Goal: Task Accomplishment & Management: Complete application form

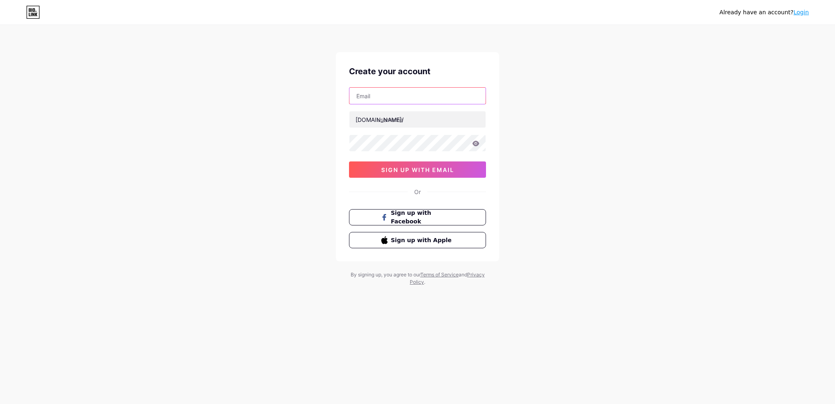
click at [378, 94] on input "text" at bounding box center [418, 96] width 136 height 16
type input "[DOMAIN_NAME][EMAIL_ADDRESS][DOMAIN_NAME]"
click at [387, 119] on input "text" at bounding box center [418, 119] width 136 height 16
type input "eucancentre"
click at [476, 142] on icon at bounding box center [475, 144] width 7 height 6
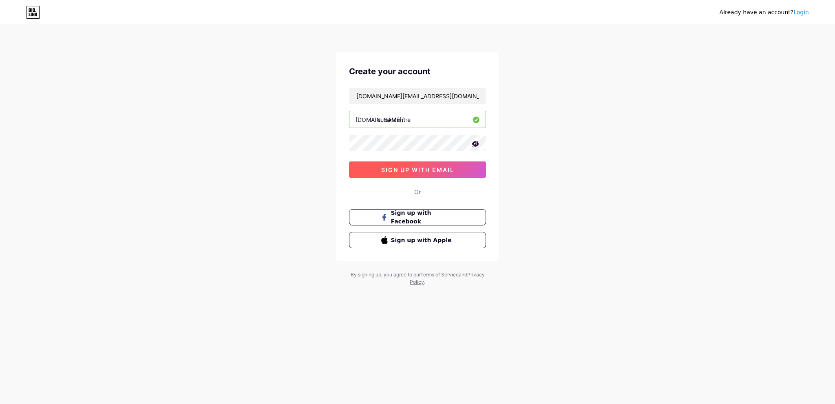
click at [429, 168] on span "sign up with email" at bounding box center [417, 169] width 73 height 7
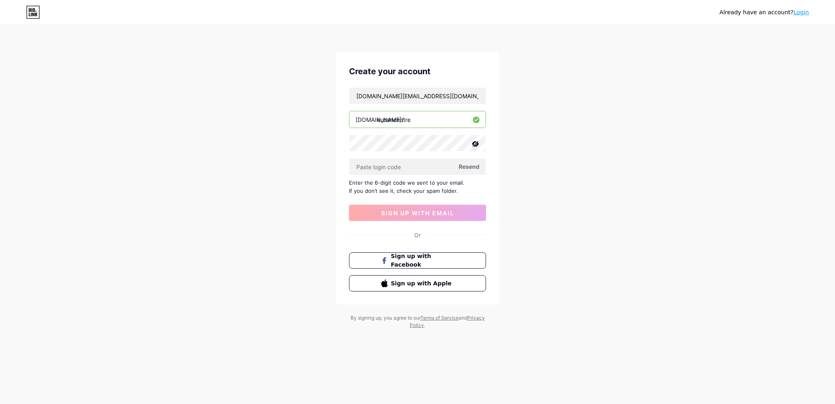
click at [470, 167] on span "Resend" at bounding box center [469, 166] width 21 height 9
click at [394, 166] on input "text" at bounding box center [418, 167] width 136 height 16
click at [416, 98] on input "[DOMAIN_NAME][EMAIL_ADDRESS][DOMAIN_NAME]" at bounding box center [418, 96] width 136 height 16
click at [421, 201] on div "eu.can.kw@gmail.com bio.link/ eucancentre Resend Enter the 6-digit code we sent…" at bounding box center [417, 154] width 137 height 134
click at [429, 221] on div "Create your account eu.can.kw@gmail.com bio.link/ eucancentre Resend Enter the …" at bounding box center [417, 178] width 163 height 252
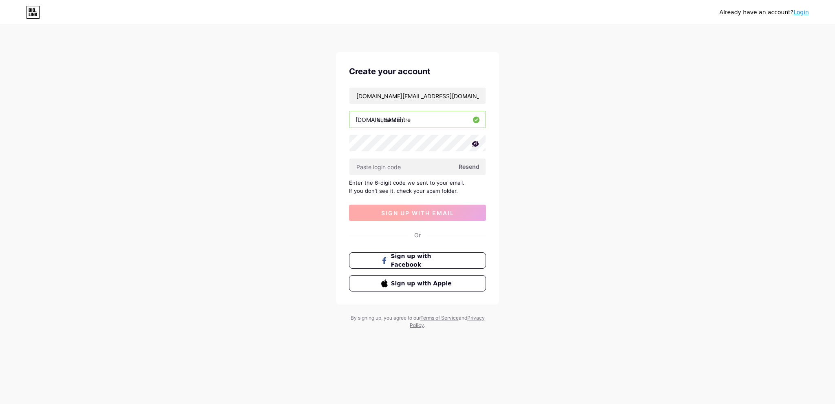
click at [427, 216] on button "sign up with email" at bounding box center [417, 213] width 137 height 16
click at [419, 95] on input "[DOMAIN_NAME][EMAIL_ADDRESS][DOMAIN_NAME]" at bounding box center [418, 96] width 136 height 16
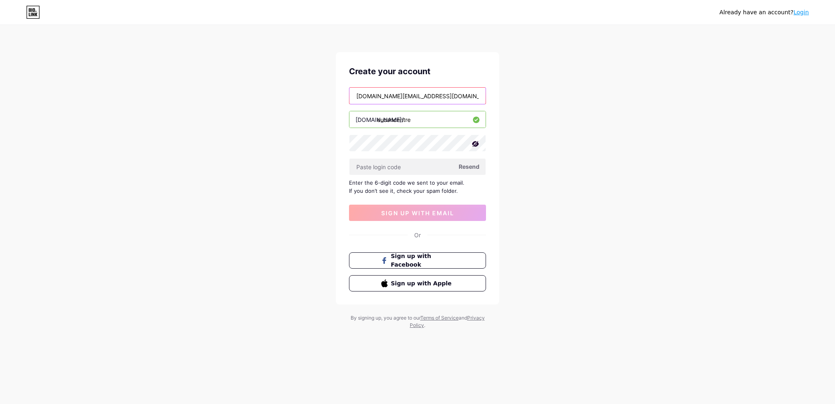
click at [419, 95] on input "[DOMAIN_NAME][EMAIL_ADDRESS][DOMAIN_NAME]" at bounding box center [418, 96] width 136 height 16
type input "ه"
type input "info@eucan-centre.com"
click at [425, 166] on input "text" at bounding box center [418, 167] width 136 height 16
click at [421, 217] on button "sign up with email" at bounding box center [417, 213] width 137 height 16
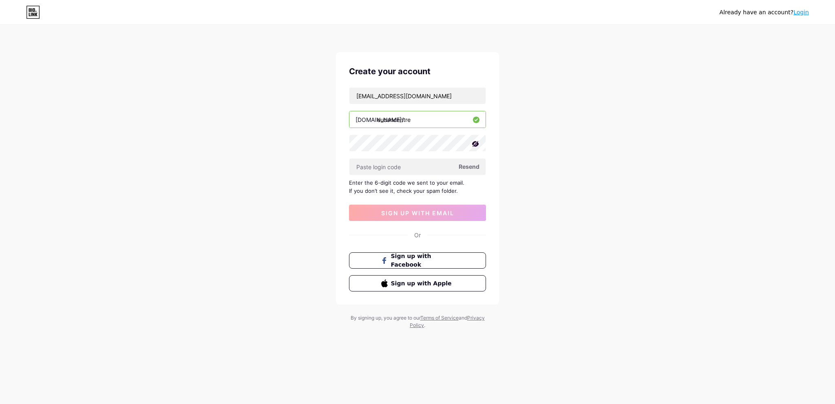
click at [471, 166] on span "Resend" at bounding box center [469, 166] width 21 height 9
click at [444, 97] on input "info@eucan-centre.com" at bounding box center [418, 96] width 136 height 16
click at [435, 117] on input "eucancentre" at bounding box center [418, 119] width 136 height 16
click at [460, 237] on div "Or" at bounding box center [417, 235] width 137 height 9
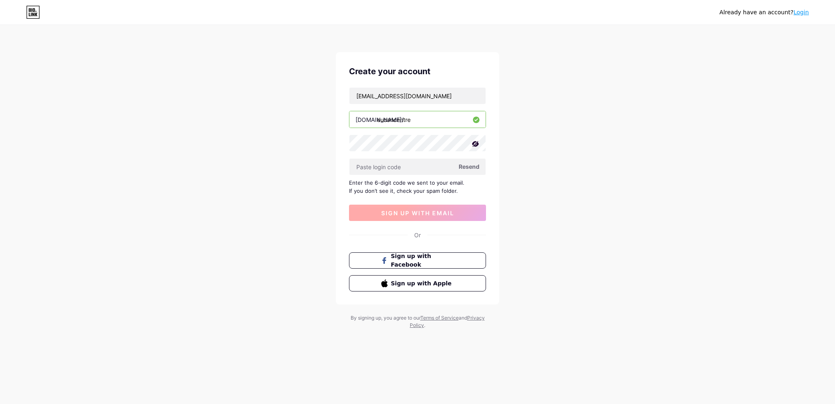
click at [428, 215] on span "sign up with email" at bounding box center [417, 213] width 73 height 7
click at [409, 95] on input "info@eucan-centre.com" at bounding box center [418, 96] width 136 height 16
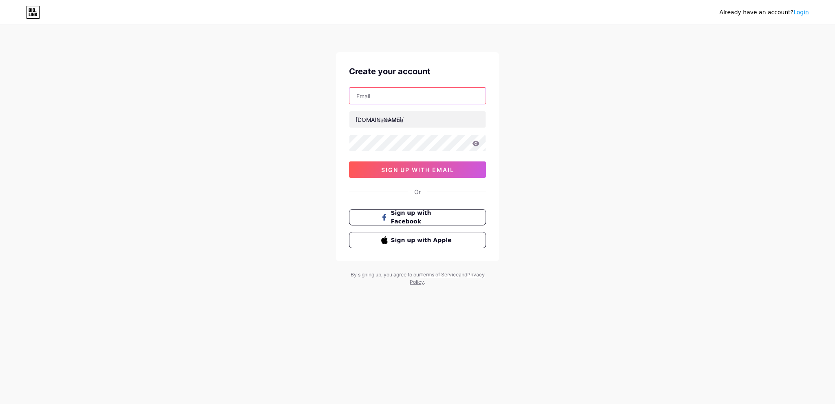
click at [398, 98] on input "text" at bounding box center [418, 96] width 136 height 16
paste input "info@eucan-centre.com"
type input "info@eucan-centre.com"
click at [404, 123] on input "text" at bounding box center [418, 119] width 136 height 16
type input "eucancentre"
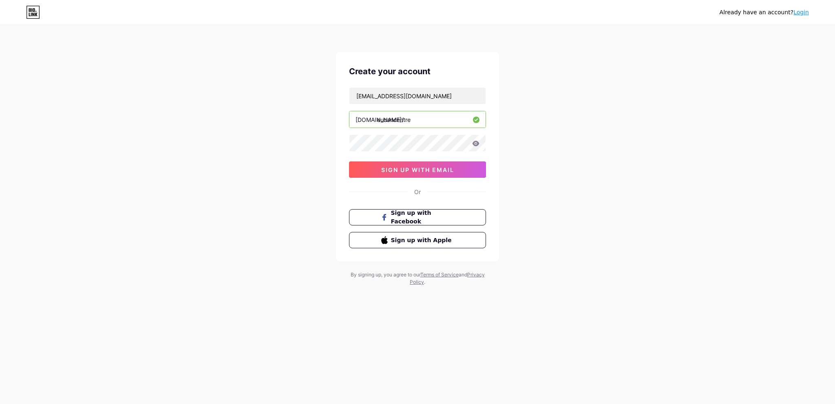
click at [473, 143] on icon at bounding box center [476, 143] width 7 height 5
click at [474, 143] on icon at bounding box center [476, 143] width 7 height 5
click at [439, 170] on span "sign up with email" at bounding box center [417, 169] width 73 height 7
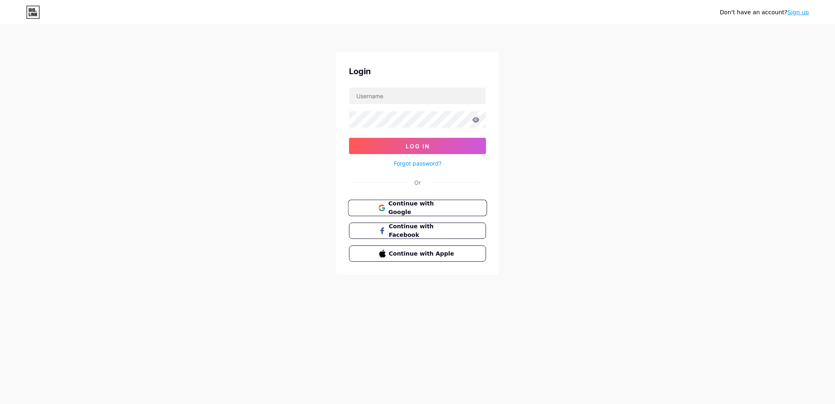
click at [424, 211] on button "Continue with Google" at bounding box center [417, 208] width 139 height 17
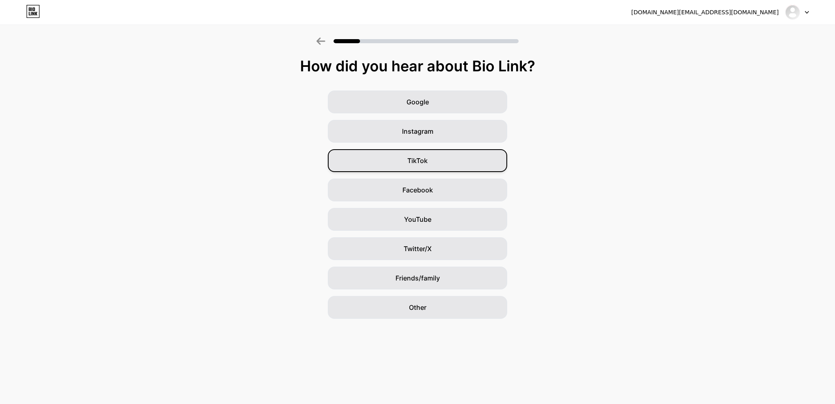
click at [424, 169] on div "TikTok" at bounding box center [417, 160] width 179 height 23
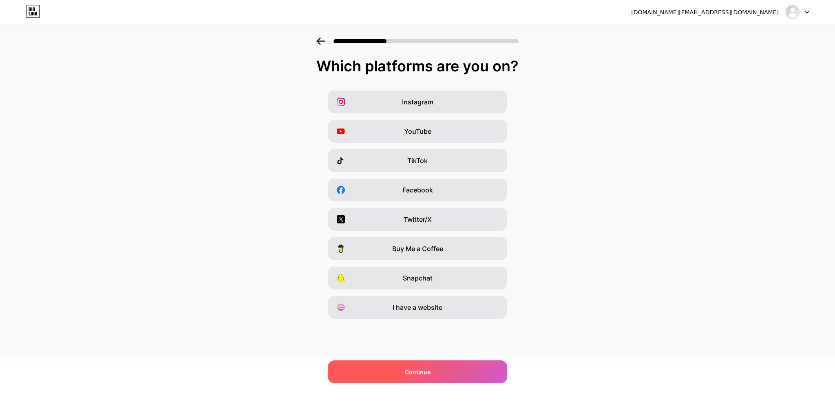
click at [426, 373] on span "Continue" at bounding box center [418, 372] width 26 height 9
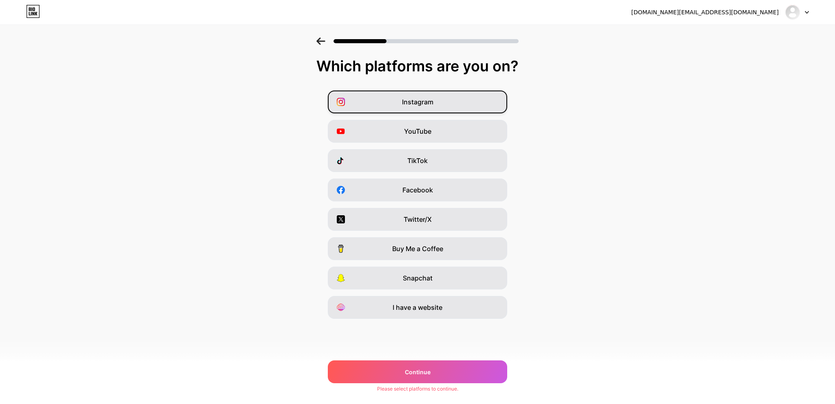
click at [425, 106] on span "Instagram" at bounding box center [417, 102] width 31 height 10
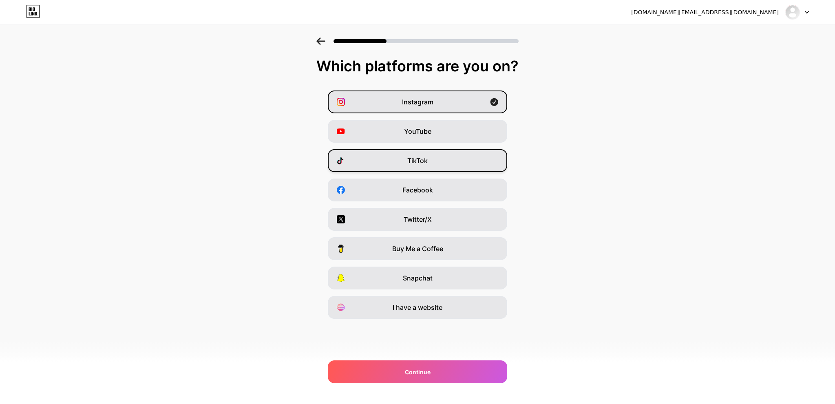
click at [428, 162] on div "TikTok" at bounding box center [417, 160] width 179 height 23
click at [413, 312] on span "I have a website" at bounding box center [418, 308] width 50 height 10
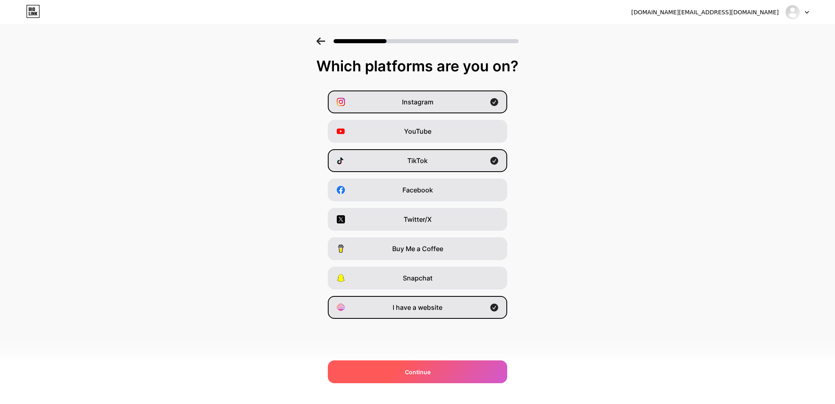
click at [419, 365] on div "Continue" at bounding box center [417, 372] width 179 height 23
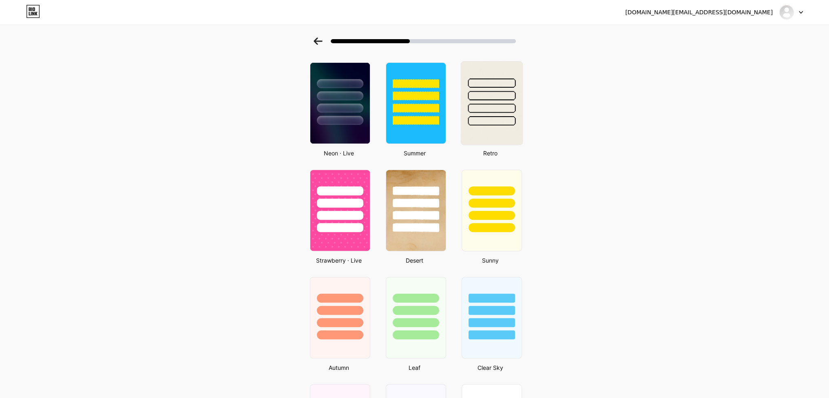
scroll to position [245, 0]
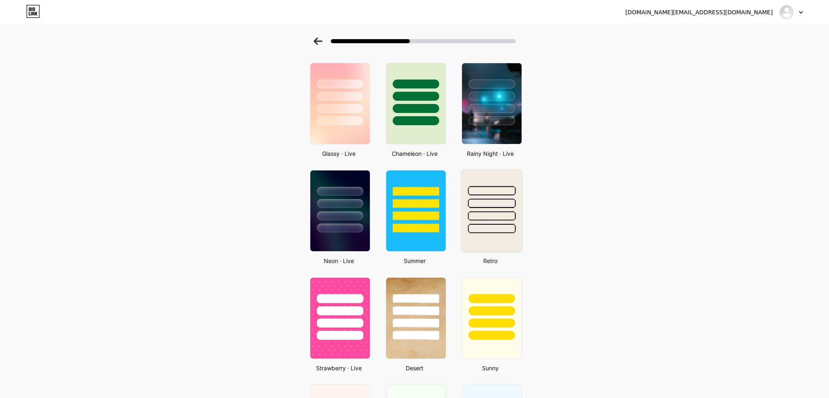
click at [512, 212] on div at bounding box center [492, 215] width 48 height 9
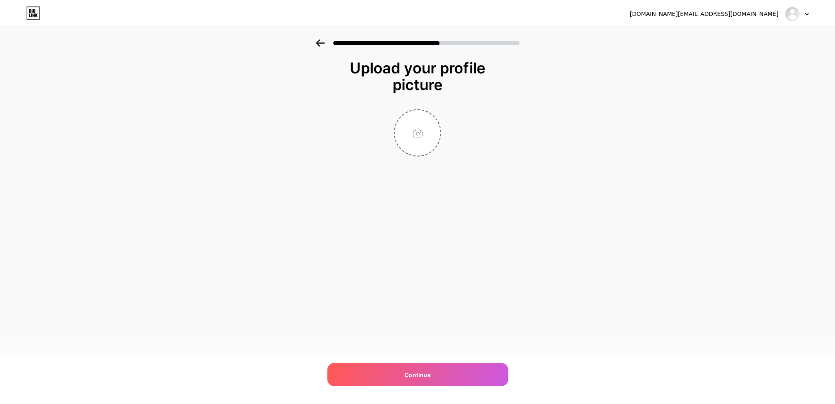
scroll to position [0, 0]
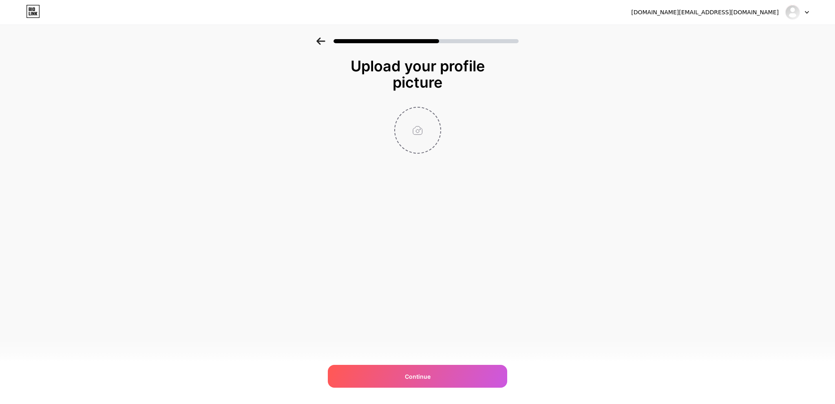
click at [412, 133] on input "file" at bounding box center [417, 130] width 45 height 45
type input "C:\fakepath\187119471_334905561382234_2784272094273976569_n.jpg"
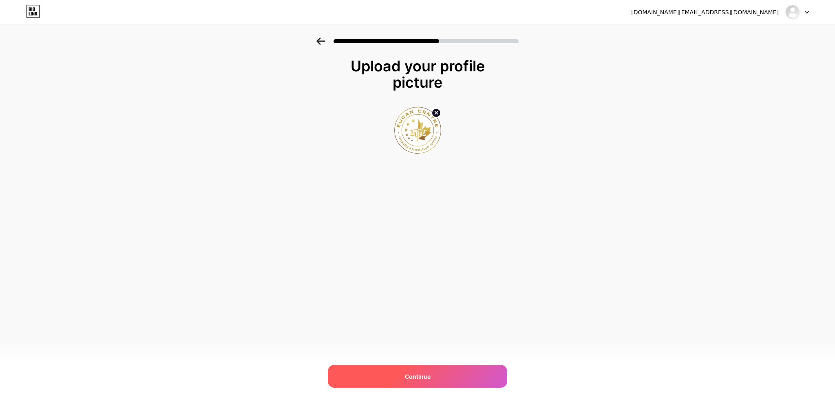
click at [426, 381] on div "Continue" at bounding box center [417, 376] width 179 height 23
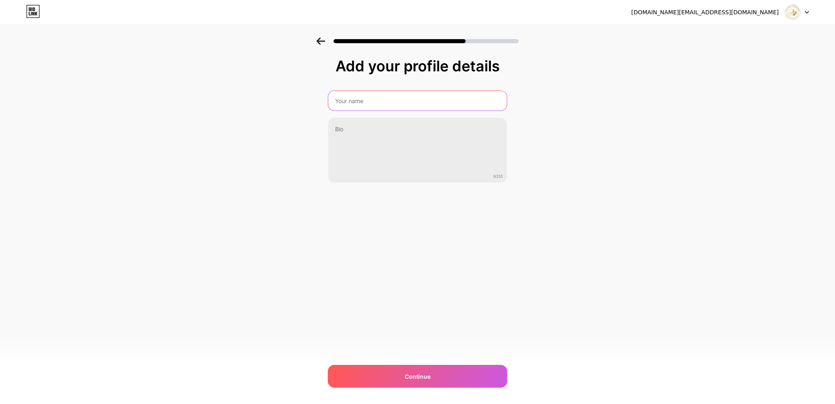
click at [409, 103] on input "text" at bounding box center [417, 101] width 179 height 20
type input "EUCAN CENTRE"
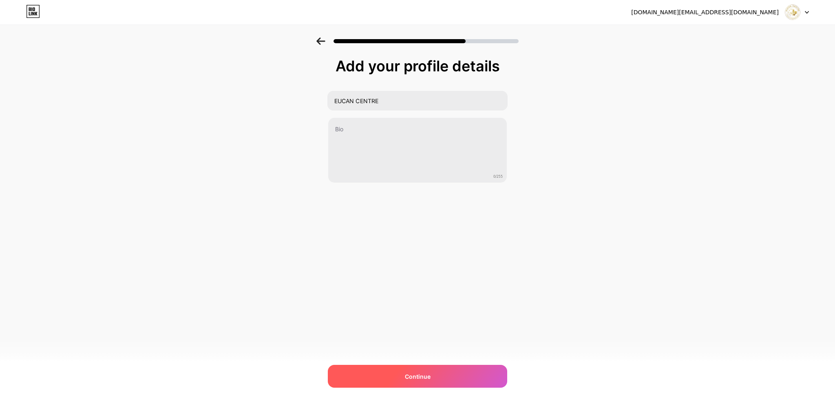
click at [438, 373] on div "Continue" at bounding box center [417, 376] width 179 height 23
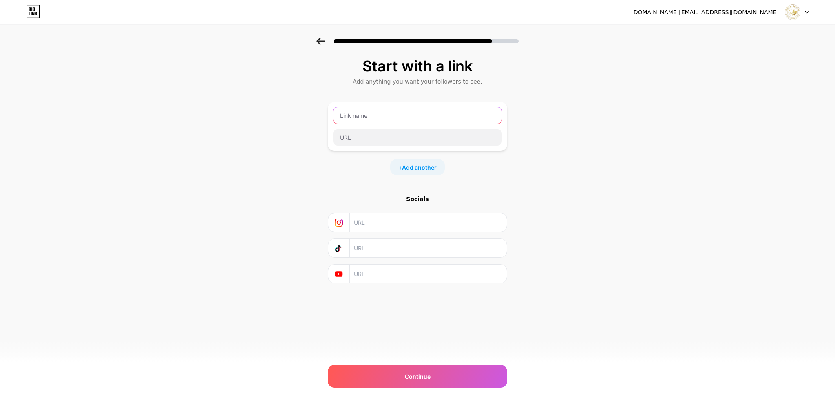
click at [361, 116] on input "text" at bounding box center [417, 115] width 169 height 16
type input "EUCAN CENTRE"
click at [377, 225] on input "text" at bounding box center [428, 222] width 148 height 18
paste input "https://instagram.com/eucan.centre?igshid=MzNlNGNkZWQ4Mg=="
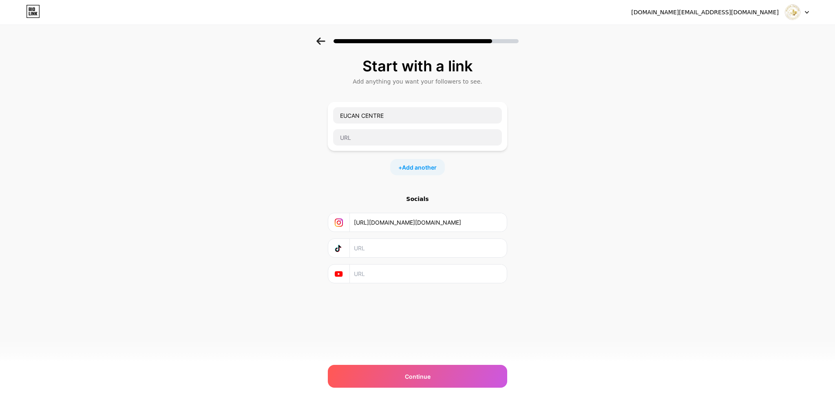
type input "https://instagram.com/eucan.centre?igshid=MzNlNGNkZWQ4Mg=="
click at [383, 251] on input "text" at bounding box center [428, 248] width 148 height 18
paste input "https://www.tiktok.com/@eucancentre?_t=ZS-8zaRCJF85k0&_r=1"
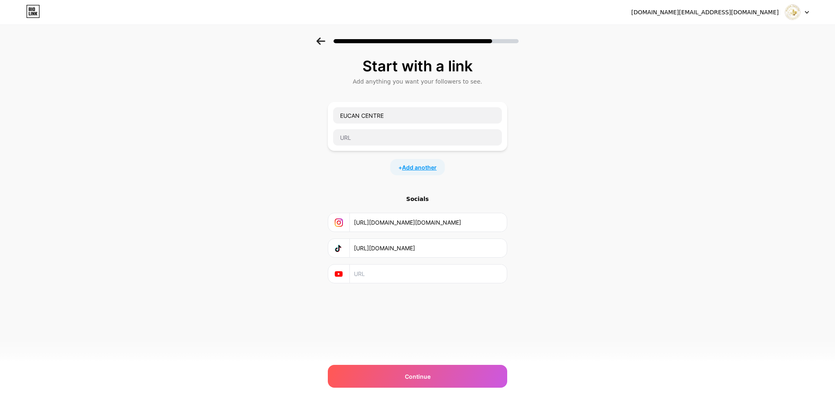
type input "https://www.tiktok.com/@eucancentre?_t=ZS-8zaRCJF85k0&_r=1"
click at [419, 170] on span "Add another" at bounding box center [419, 167] width 35 height 9
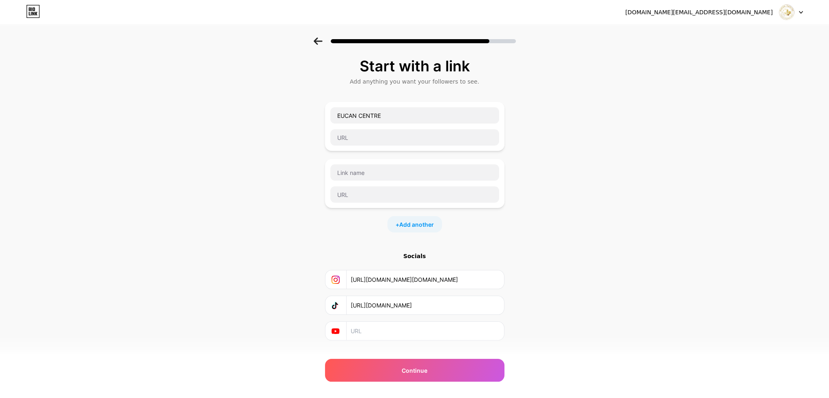
drag, startPoint x: 426, startPoint y: 166, endPoint x: 454, endPoint y: 161, distance: 28.1
drag, startPoint x: 454, startPoint y: 161, endPoint x: 305, endPoint y: 247, distance: 171.6
click at [305, 247] on div "Start with a link Add anything you want your followers to see. EUCAN CENTRE + A…" at bounding box center [414, 210] width 829 height 344
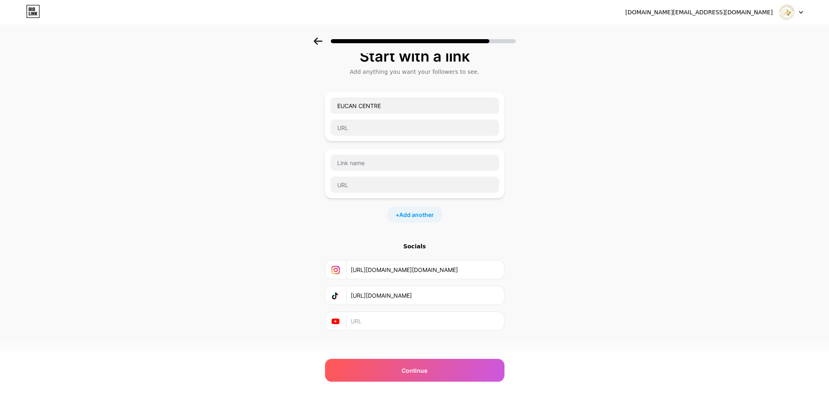
scroll to position [15, 0]
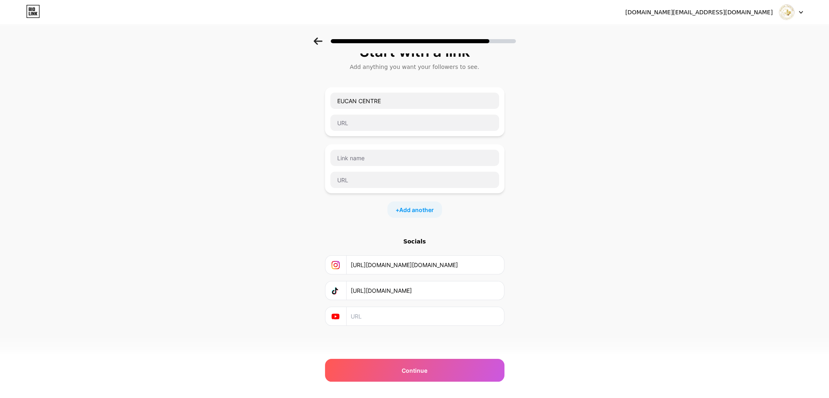
click at [339, 318] on icon at bounding box center [336, 316] width 8 height 8
click at [384, 365] on div "Continue" at bounding box center [414, 370] width 179 height 23
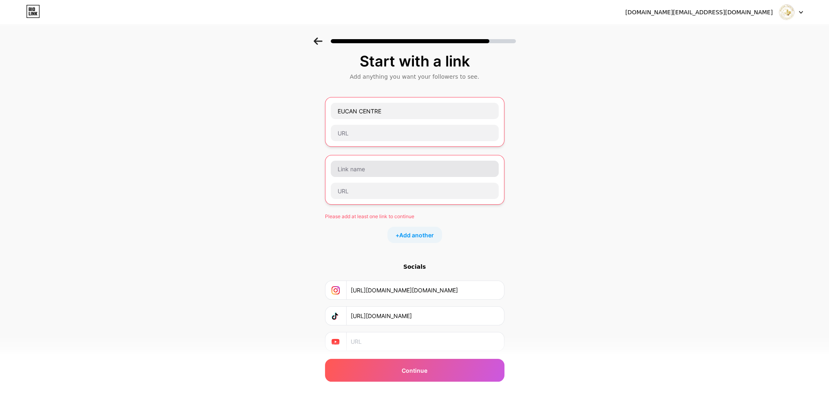
scroll to position [0, 0]
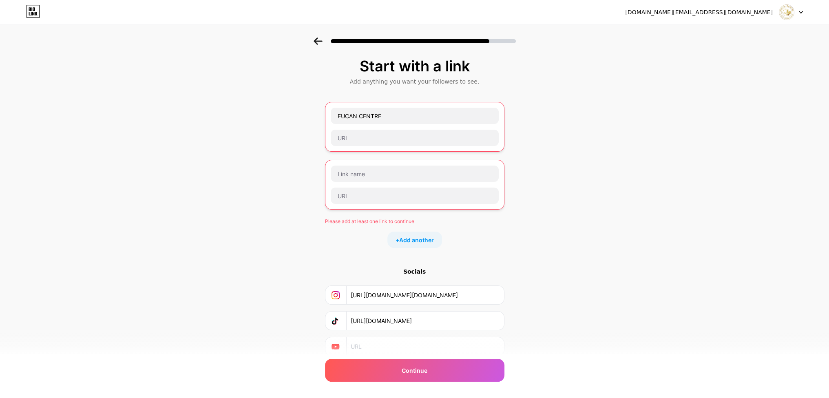
click at [505, 262] on div "Start with a link Add anything you want your followers to see. EUCAN CENTRE Ple…" at bounding box center [414, 207] width 179 height 298
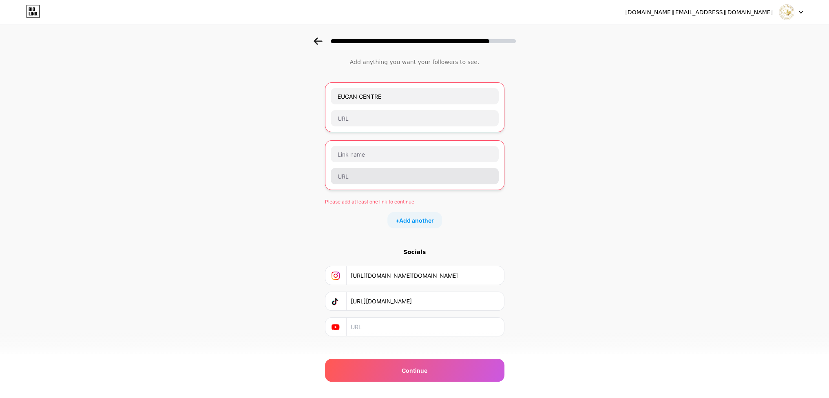
scroll to position [30, 0]
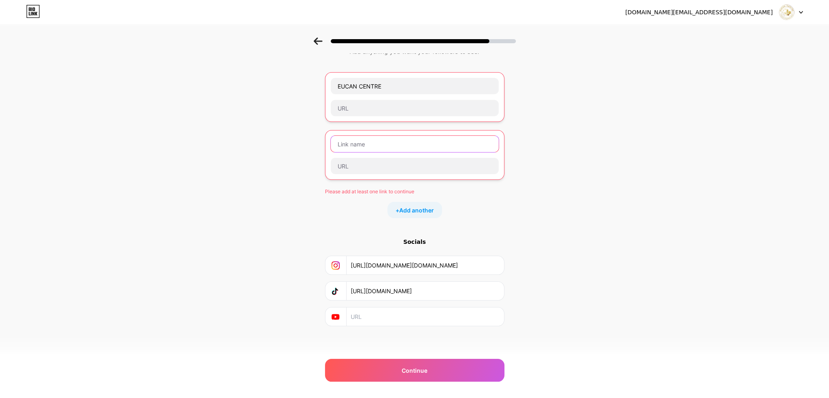
drag, startPoint x: 369, startPoint y: 136, endPoint x: 347, endPoint y: 144, distance: 22.8
click at [347, 144] on input "text" at bounding box center [415, 144] width 168 height 16
click at [321, 42] on icon at bounding box center [318, 41] width 9 height 7
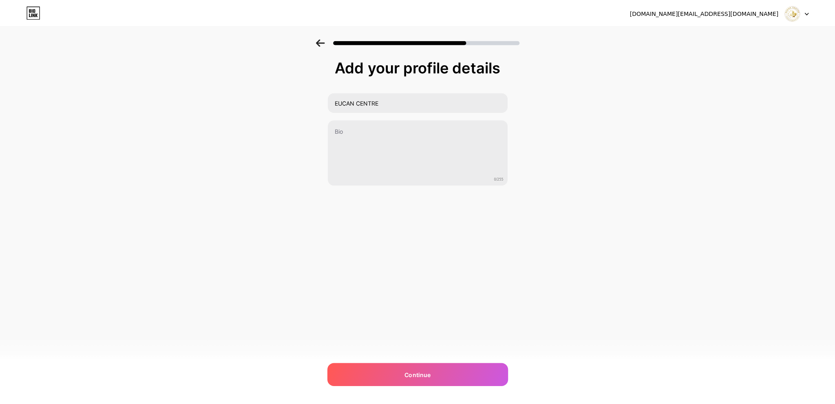
scroll to position [0, 0]
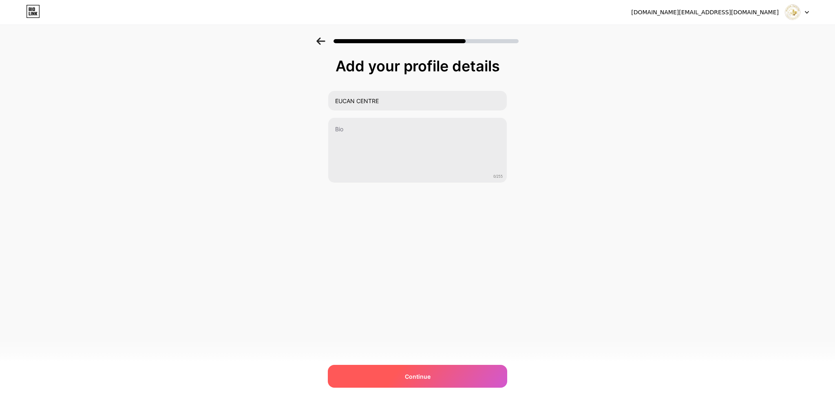
click at [419, 373] on span "Continue" at bounding box center [418, 376] width 26 height 9
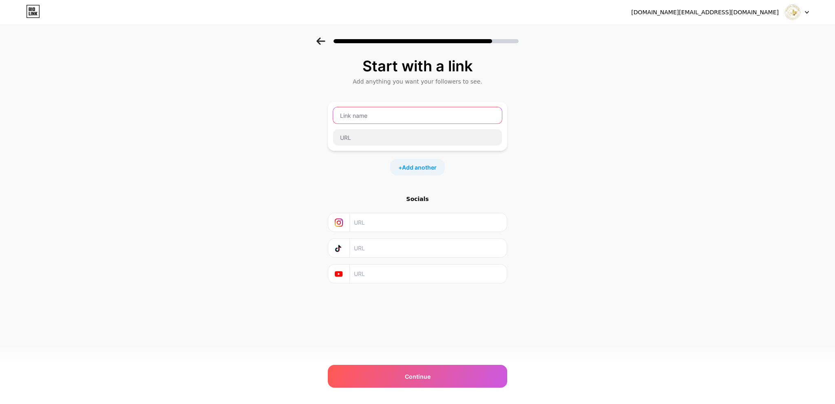
click at [352, 117] on input "text" at bounding box center [417, 115] width 169 height 16
type input "EUCAN CENTRE"
paste input "https://www.tiktok.com/@eucancentre?_t=ZS-8zaRCJF85k0&_r=1"
type input "https://www.tiktok.com/@eucancentre?_t=ZS-8zaRCJF85k0&_r=1"
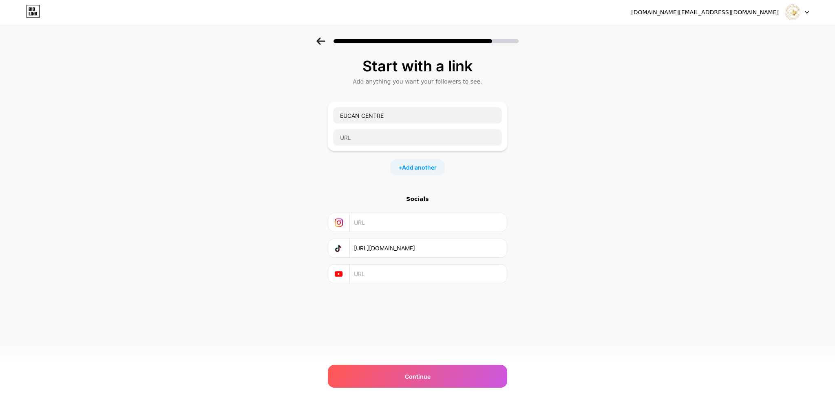
click at [369, 221] on input "text" at bounding box center [428, 222] width 148 height 18
paste input "https://instagram.com/eucan.centre?igshid=MzNlNGNkZWQ4Mg=="
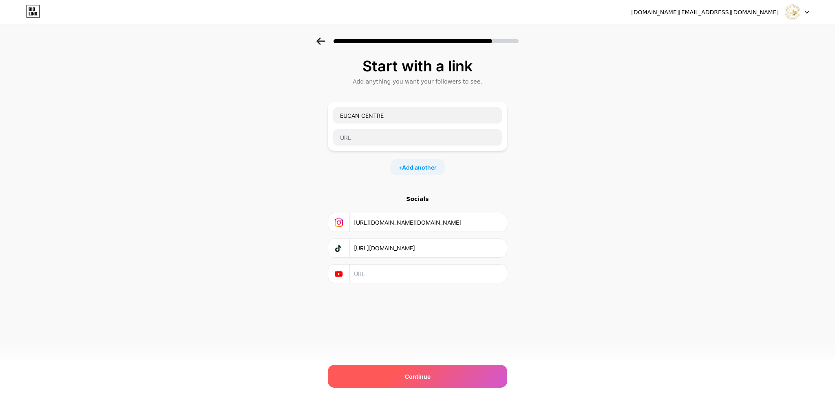
type input "https://instagram.com/eucan.centre?igshid=MzNlNGNkZWQ4Mg=="
click at [429, 376] on span "Continue" at bounding box center [418, 376] width 26 height 9
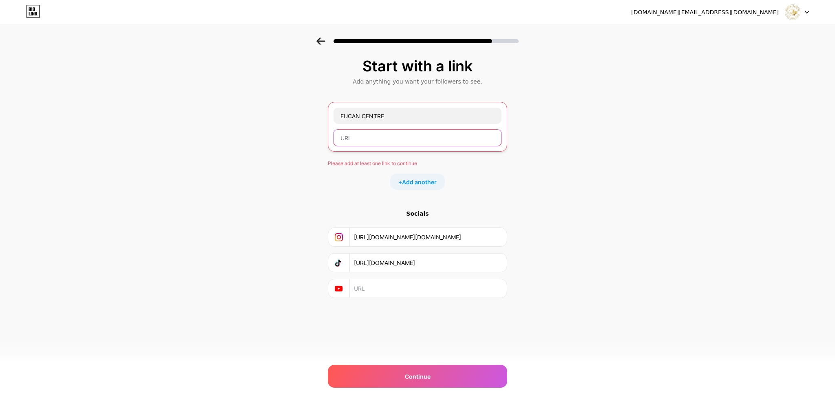
click at [399, 137] on input "text" at bounding box center [418, 138] width 168 height 16
paste input "https://instagram.com/eucan.centre?igshid=MzNlNGNkZWQ4Mg=="
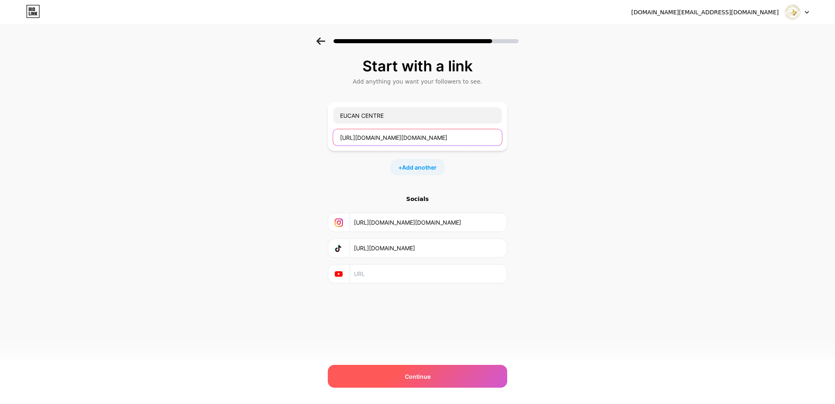
type input "https://instagram.com/eucan.centre?igshid=MzNlNGNkZWQ4Mg=="
click at [422, 380] on div "Continue" at bounding box center [417, 376] width 179 height 23
click at [414, 373] on span "Continue" at bounding box center [418, 376] width 26 height 9
click at [427, 383] on div "Continue" at bounding box center [417, 376] width 179 height 23
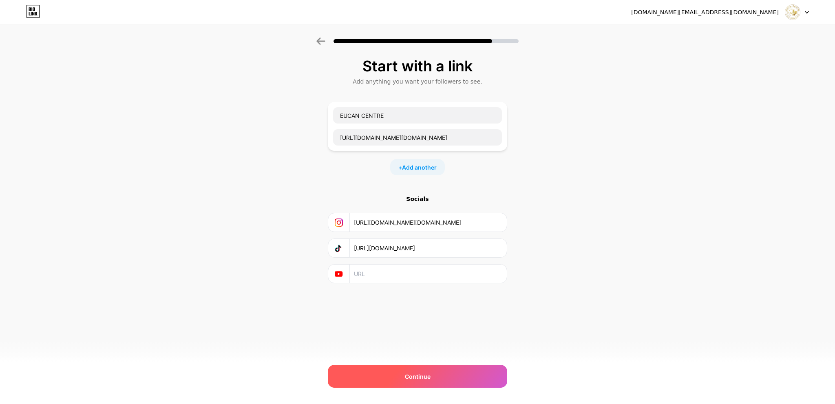
click at [408, 379] on span "Continue" at bounding box center [418, 376] width 26 height 9
click at [427, 376] on span "Continue" at bounding box center [418, 376] width 26 height 9
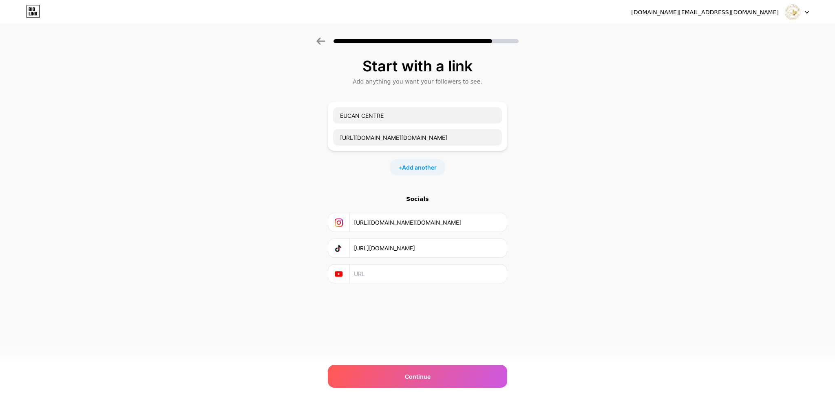
paste input "https://instagram.com/eucan.centre?igshid=MzNlNGNkZWQ4Mg=="
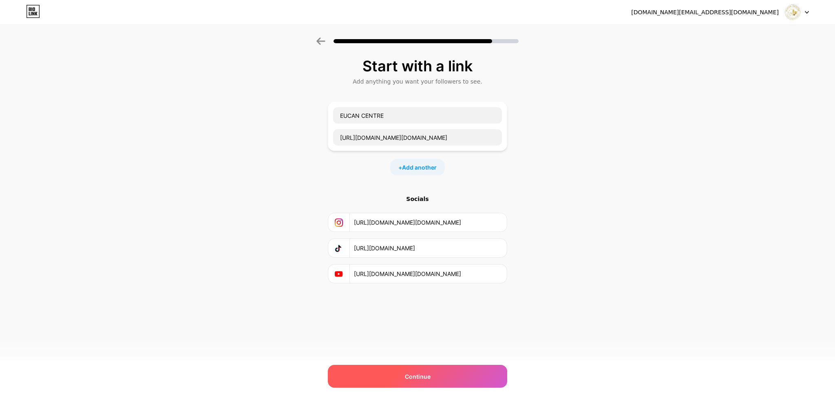
type input "https://instagram.com/eucan.centre?igshid=MzNlNGNkZWQ4Mg=="
drag, startPoint x: 421, startPoint y: 388, endPoint x: 424, endPoint y: 383, distance: 5.7
click at [421, 387] on div "Continue" at bounding box center [417, 376] width 179 height 23
click at [434, 375] on div "Continue" at bounding box center [417, 376] width 179 height 23
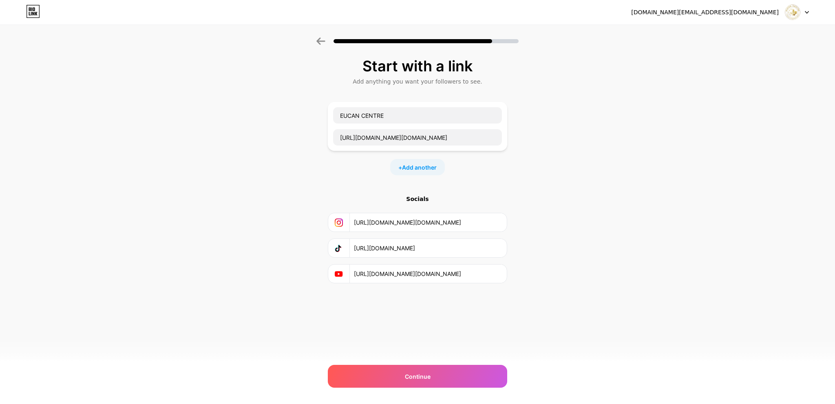
click at [316, 45] on div at bounding box center [417, 38] width 835 height 29
click at [319, 43] on icon at bounding box center [321, 41] width 9 height 7
click at [323, 43] on icon at bounding box center [321, 41] width 9 height 7
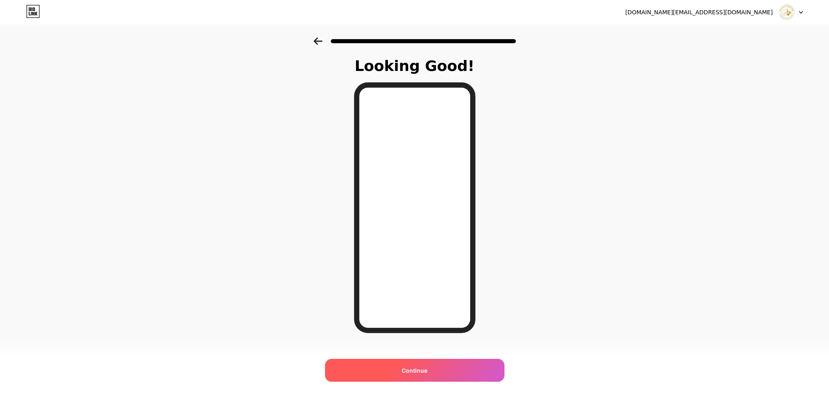
click at [433, 374] on div "Continue" at bounding box center [414, 370] width 179 height 23
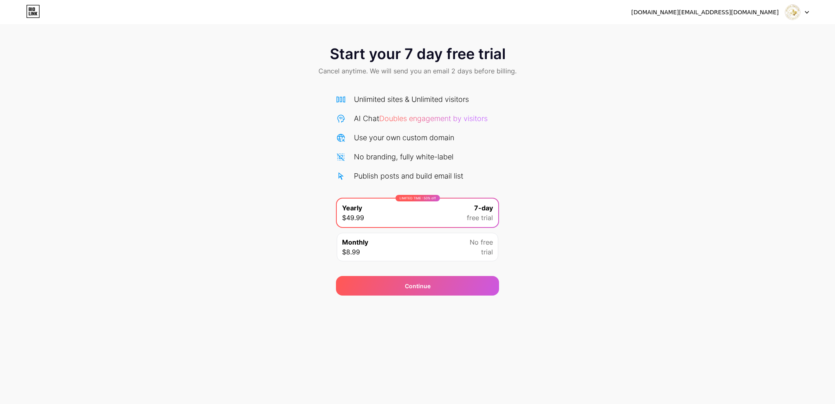
click at [808, 14] on div at bounding box center [798, 12] width 24 height 15
click at [36, 10] on icon at bounding box center [33, 11] width 14 height 13
click at [803, 9] on div at bounding box center [798, 12] width 24 height 15
click at [750, 34] on li "Logout" at bounding box center [758, 33] width 101 height 22
